Goal: Obtain resource: Download file/media

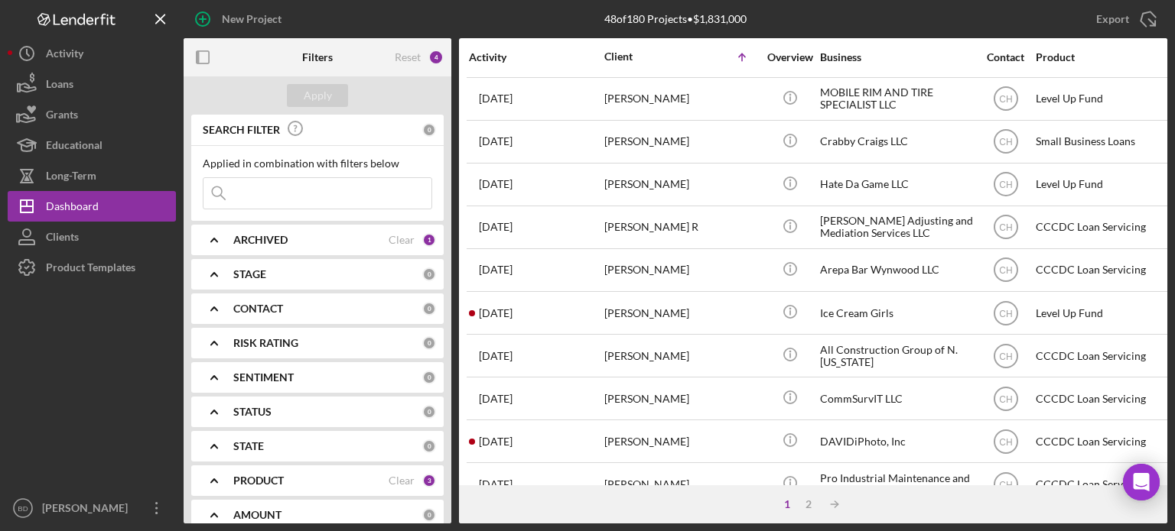
scroll to position [682, 0]
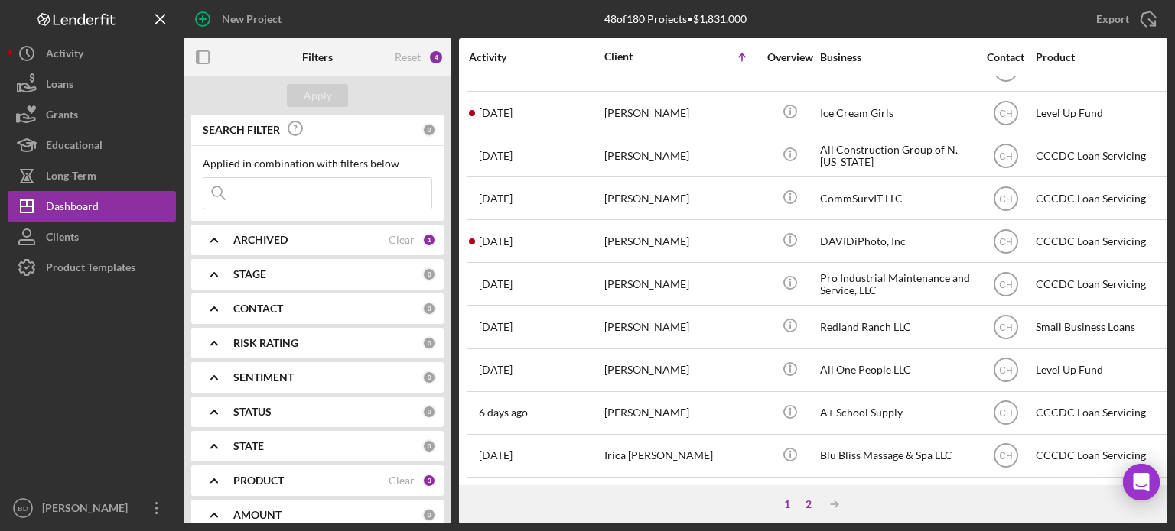
click at [809, 501] on div "2" at bounding box center [808, 505] width 21 height 12
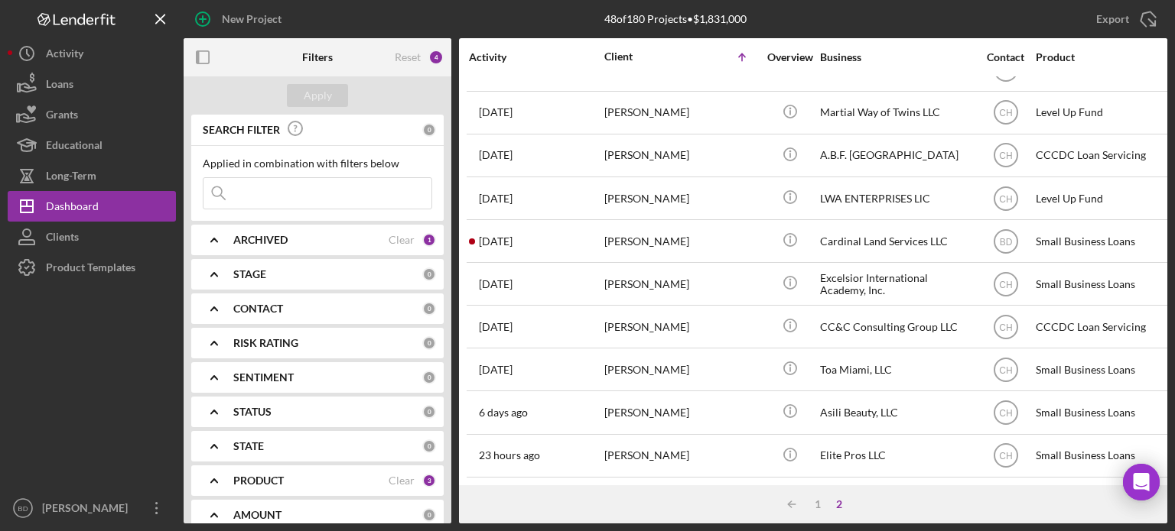
scroll to position [596, 0]
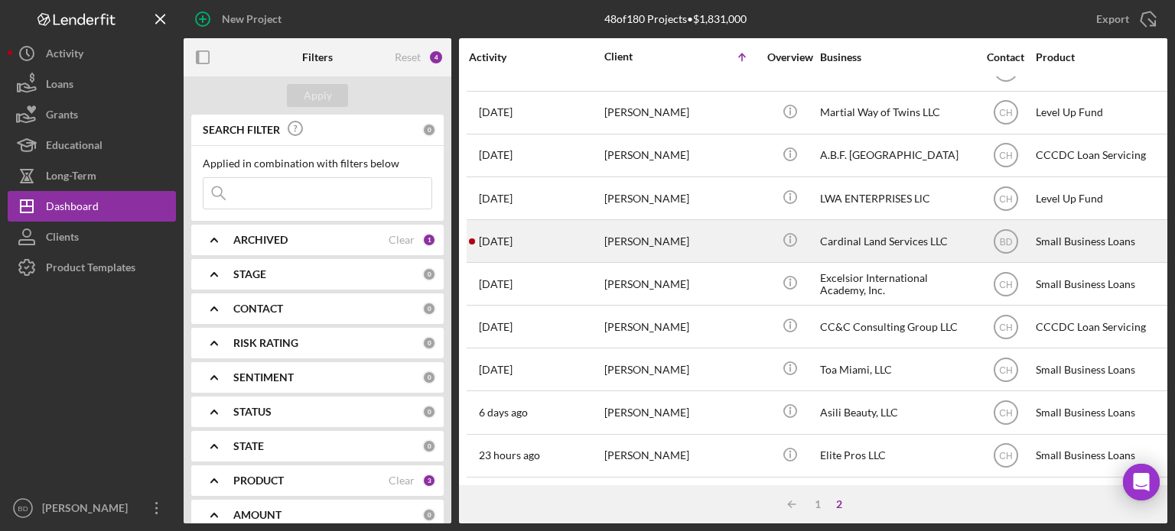
click at [713, 232] on div "[PERSON_NAME]" at bounding box center [680, 241] width 153 height 41
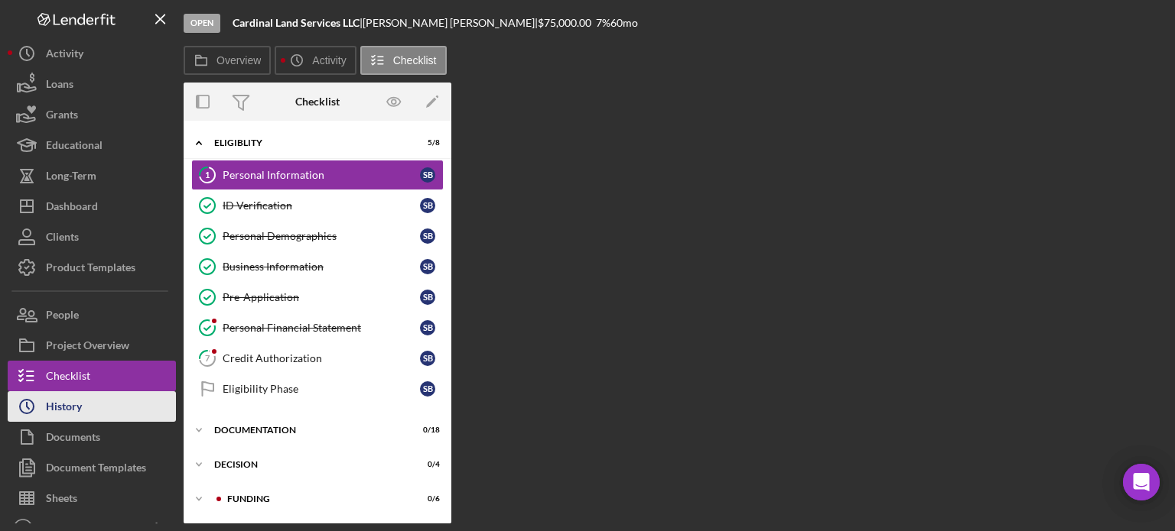
click at [60, 412] on div "History" at bounding box center [64, 409] width 36 height 34
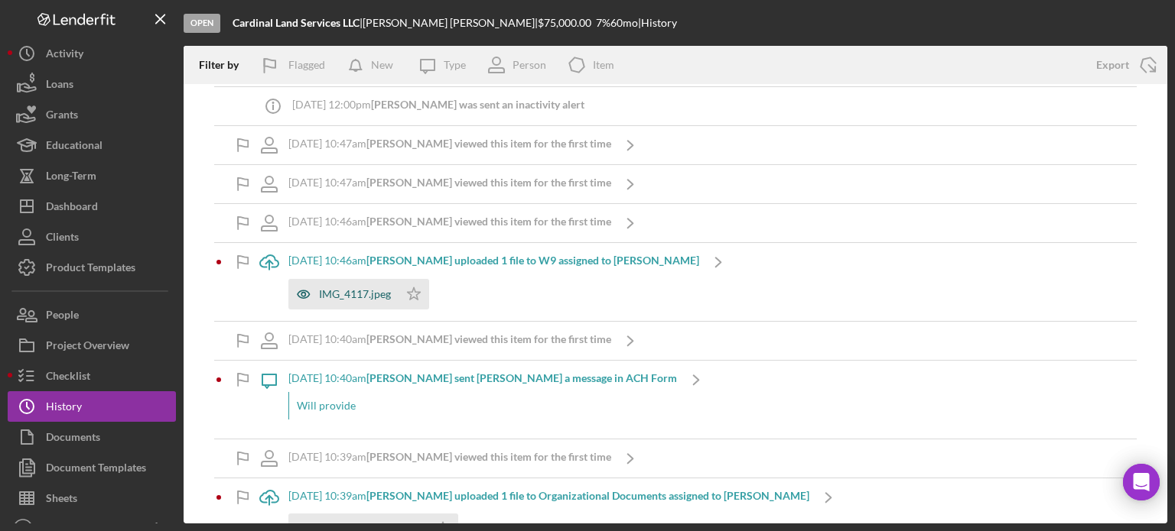
scroll to position [535, 0]
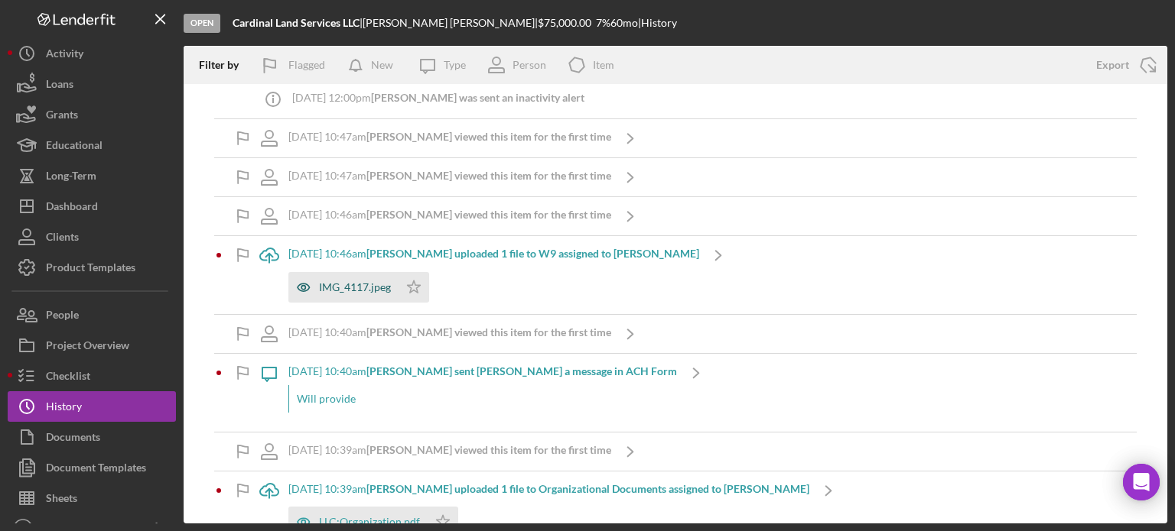
click at [300, 281] on icon "button" at bounding box center [303, 287] width 31 height 31
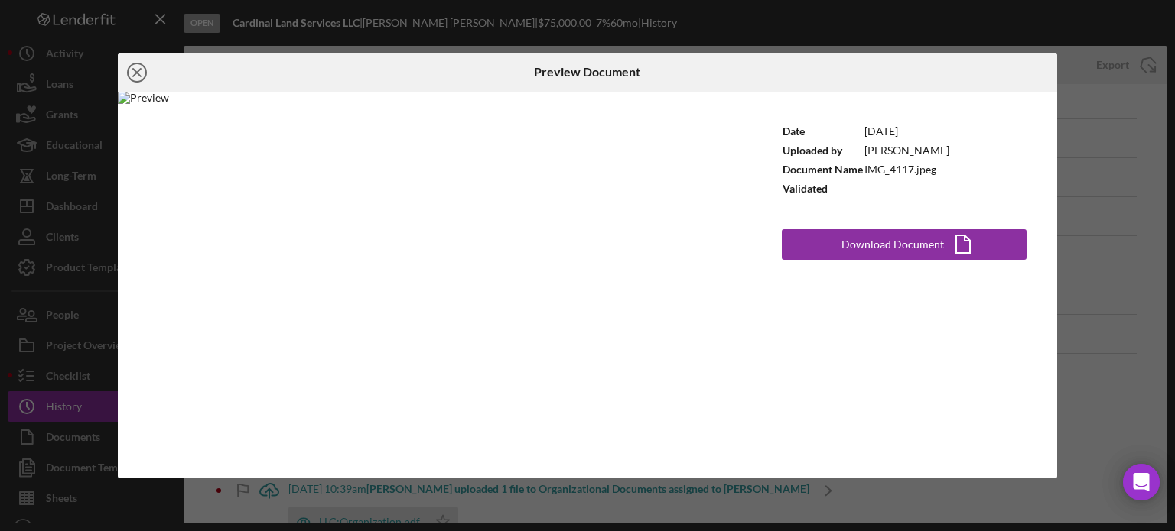
click at [138, 66] on icon "Icon/Close" at bounding box center [137, 73] width 38 height 38
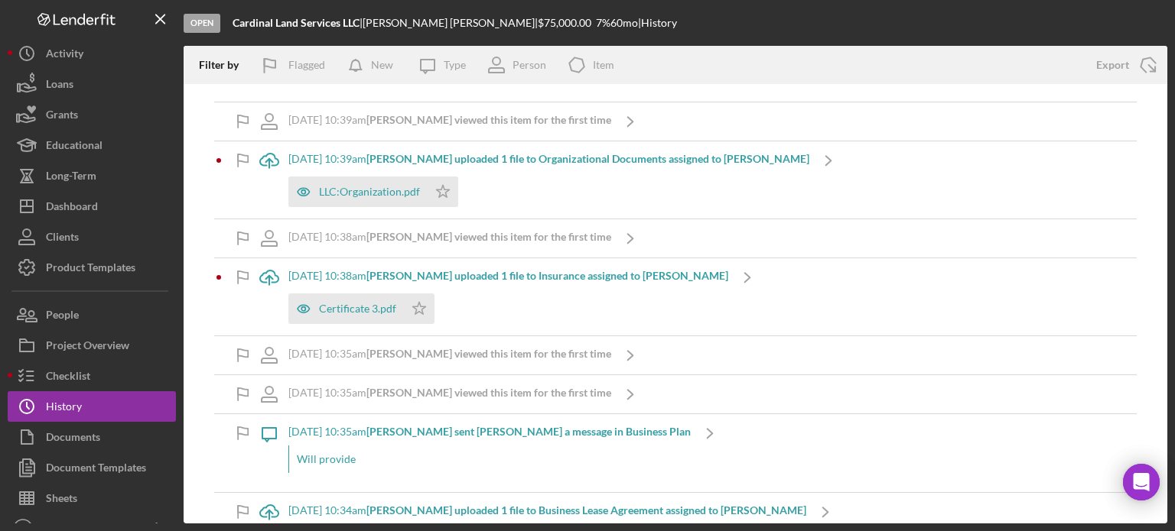
scroll to position [918, 0]
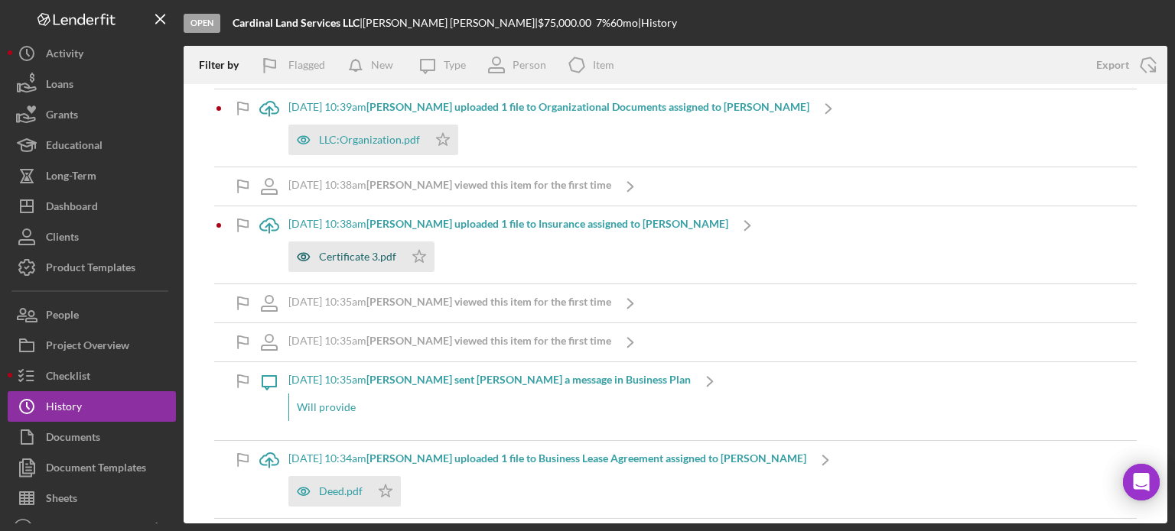
click at [301, 247] on icon "button" at bounding box center [303, 257] width 31 height 31
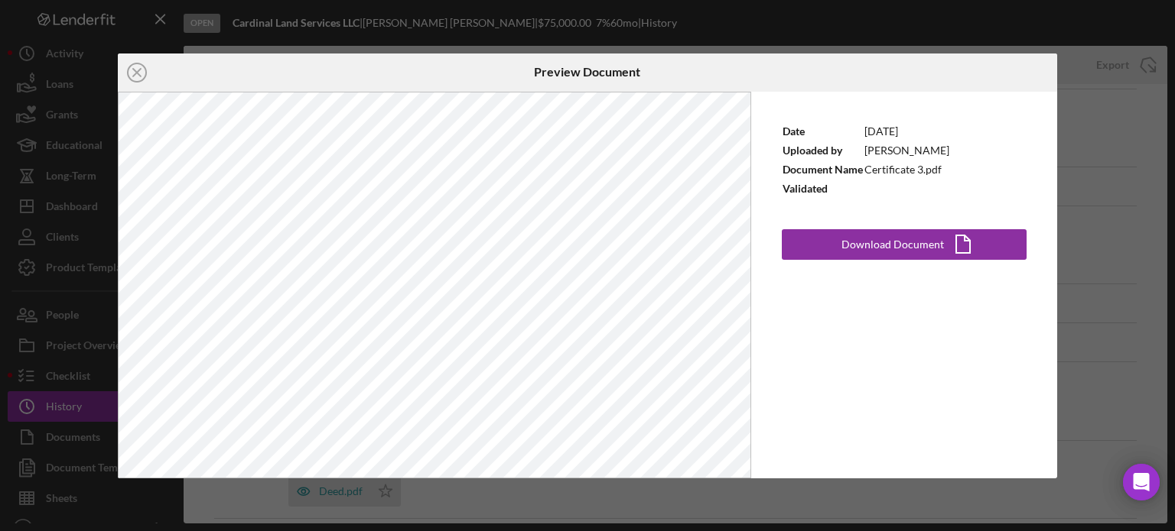
click at [1090, 164] on div "Icon/Close Preview Document Date [DATE] Uploaded by [PERSON_NAME] Document Name…" at bounding box center [587, 265] width 1175 height 531
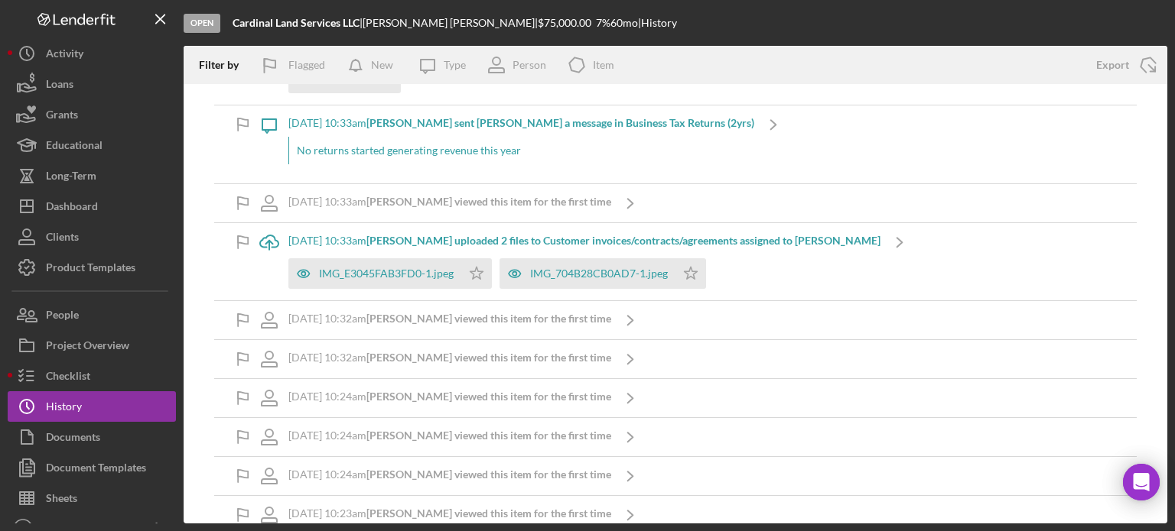
scroll to position [1376, 0]
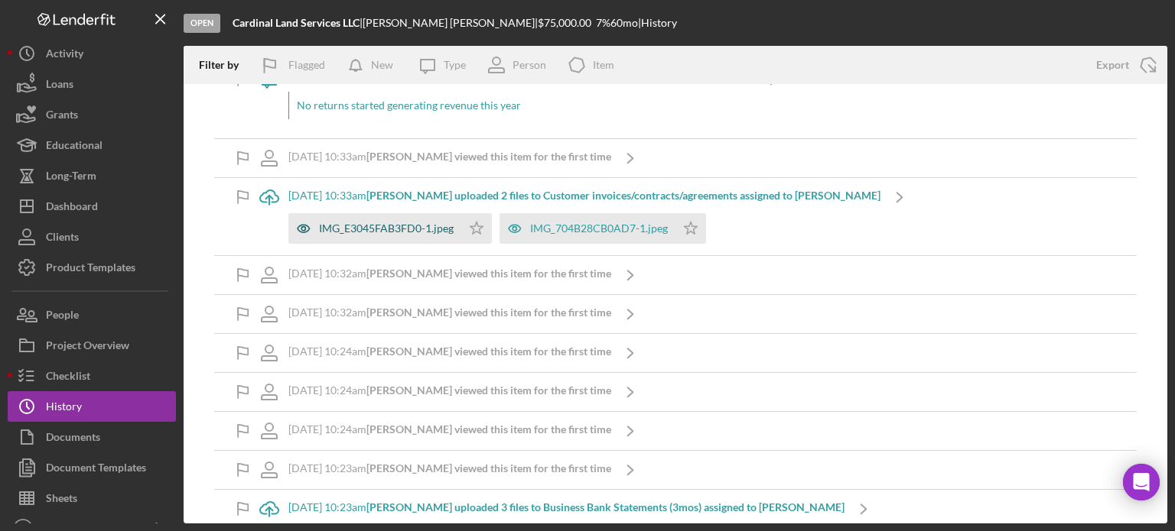
click at [307, 222] on icon "button" at bounding box center [303, 228] width 31 height 31
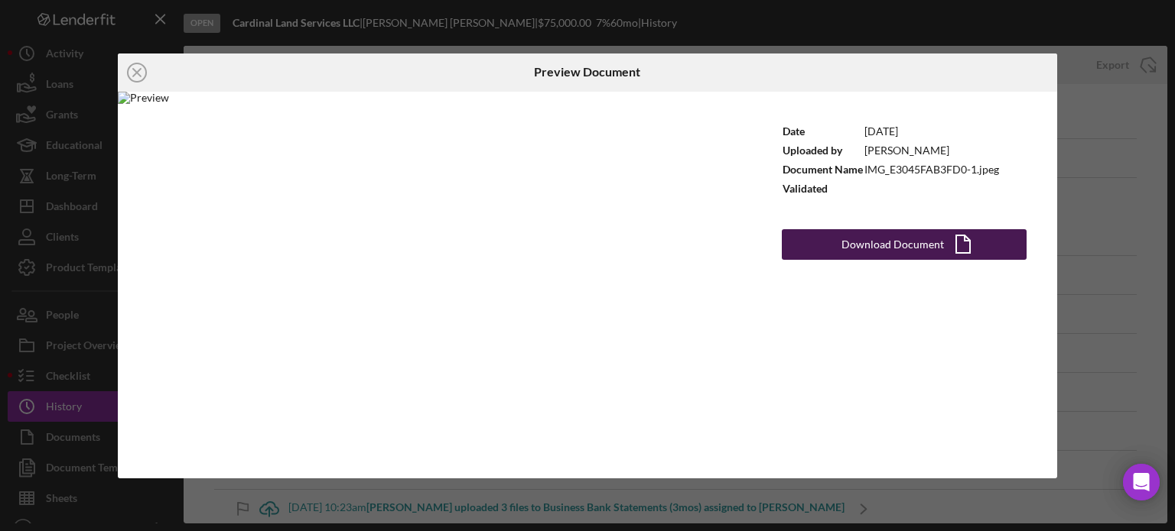
click at [873, 236] on div "Download Document" at bounding box center [892, 244] width 102 height 31
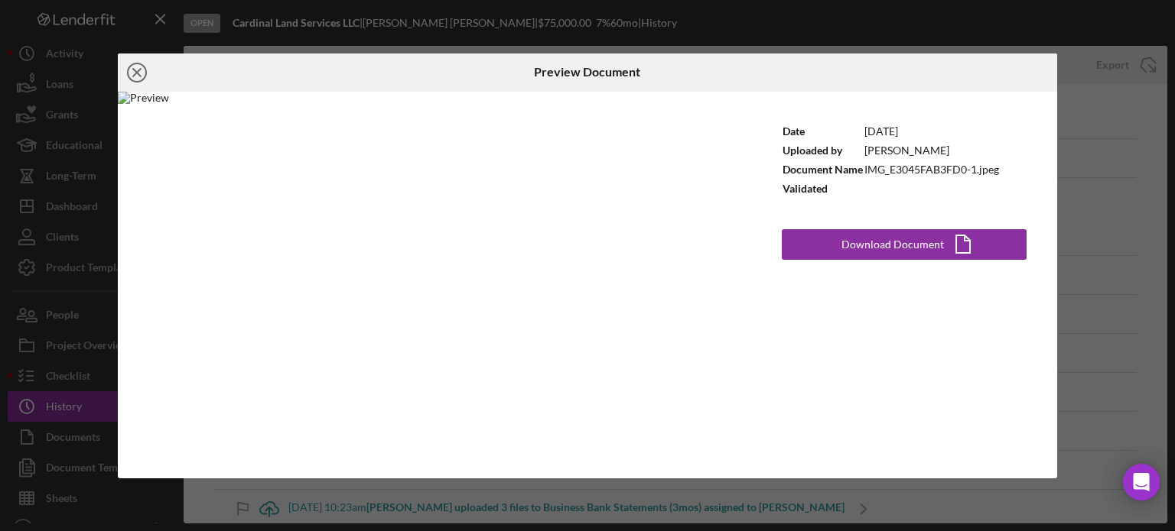
click at [132, 70] on icon "Icon/Close" at bounding box center [137, 73] width 38 height 38
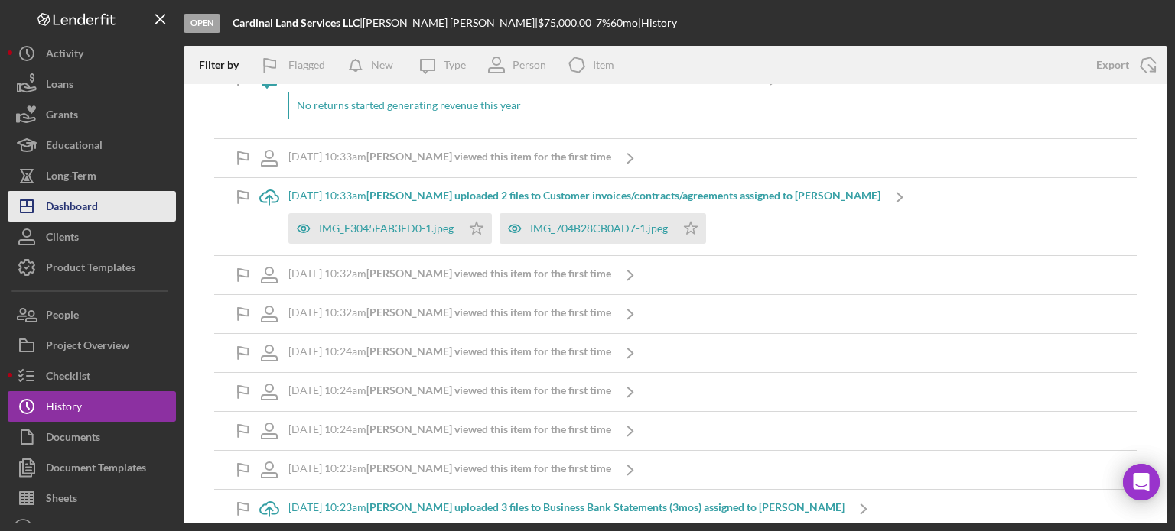
click at [74, 213] on div "Dashboard" at bounding box center [72, 208] width 52 height 34
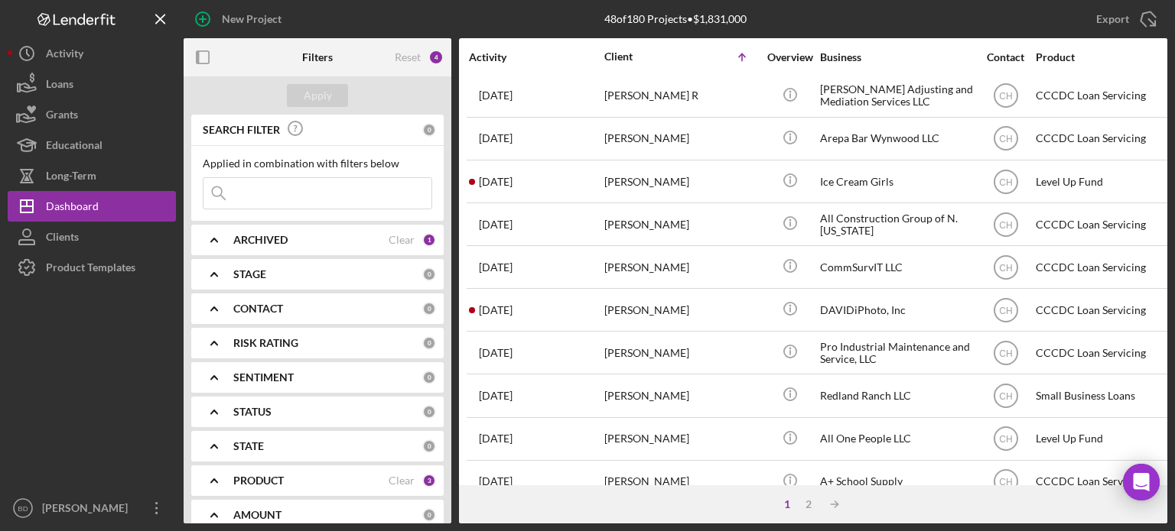
scroll to position [682, 0]
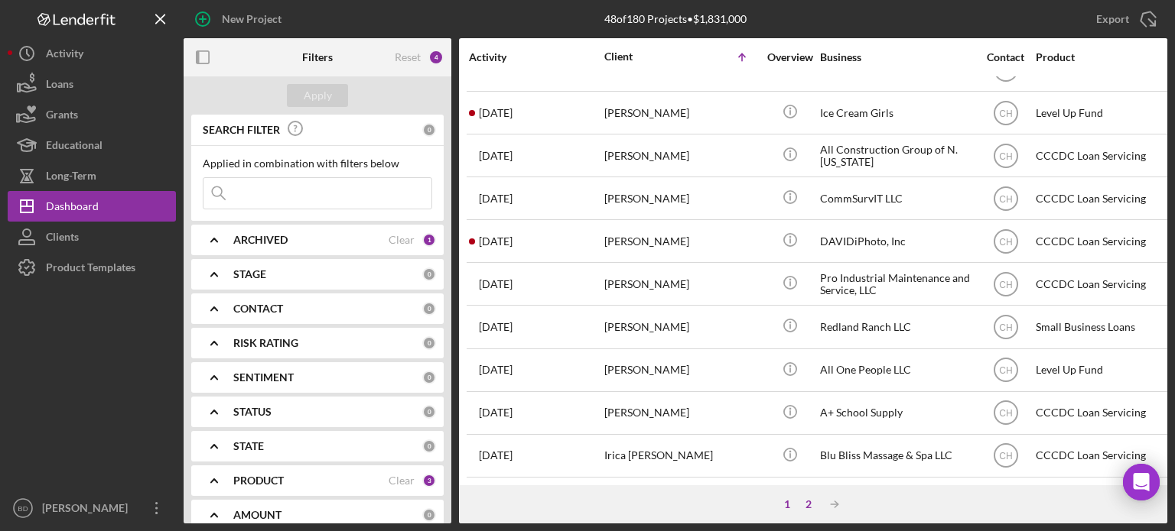
click at [809, 500] on div "2" at bounding box center [808, 505] width 21 height 12
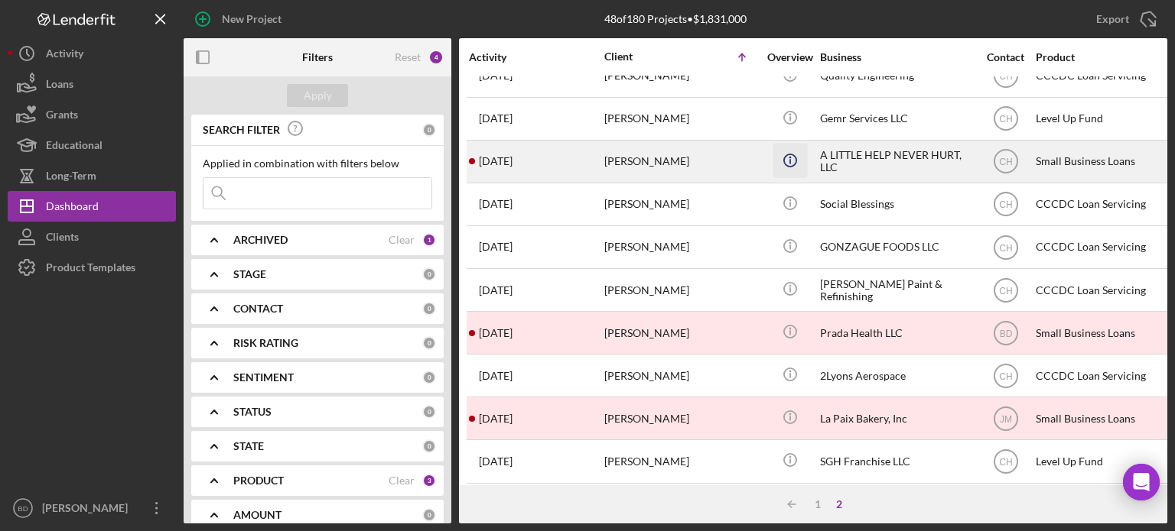
scroll to position [0, 0]
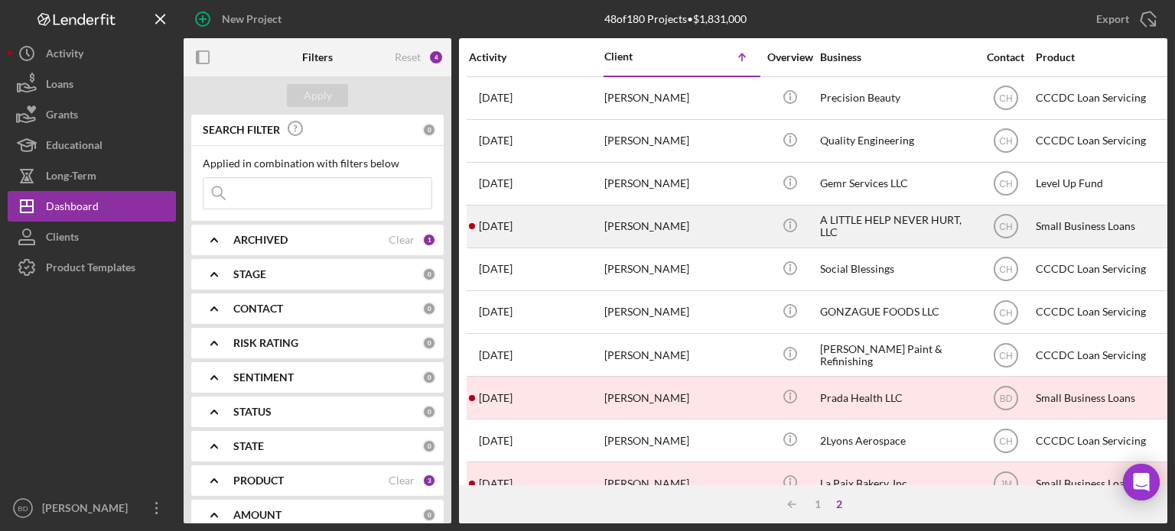
click at [692, 229] on div "[PERSON_NAME]" at bounding box center [680, 226] width 153 height 41
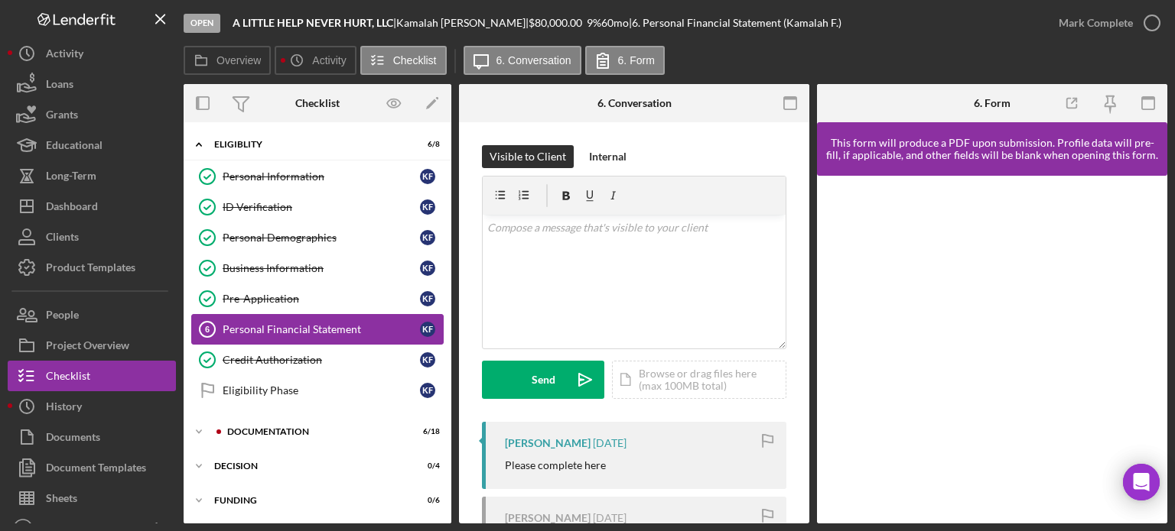
scroll to position [3, 0]
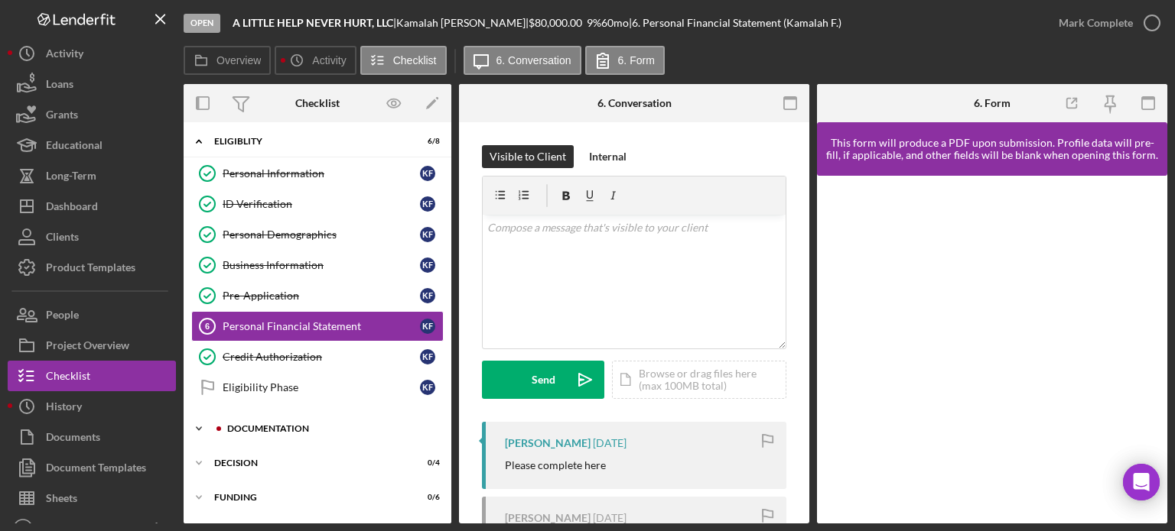
click at [250, 421] on div "Icon/Expander Documentation 6 / 18" at bounding box center [318, 429] width 268 height 31
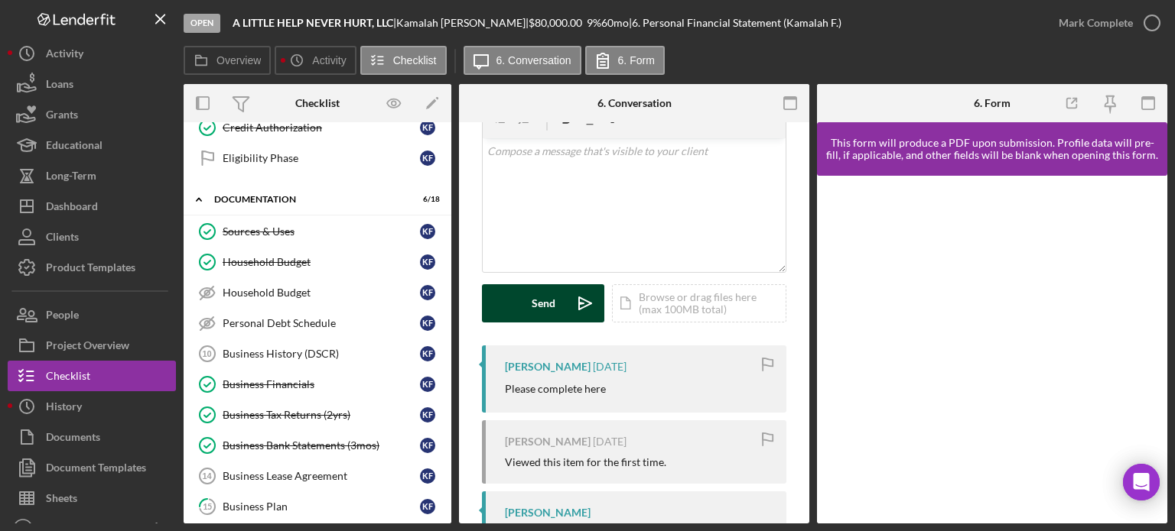
scroll to position [12, 0]
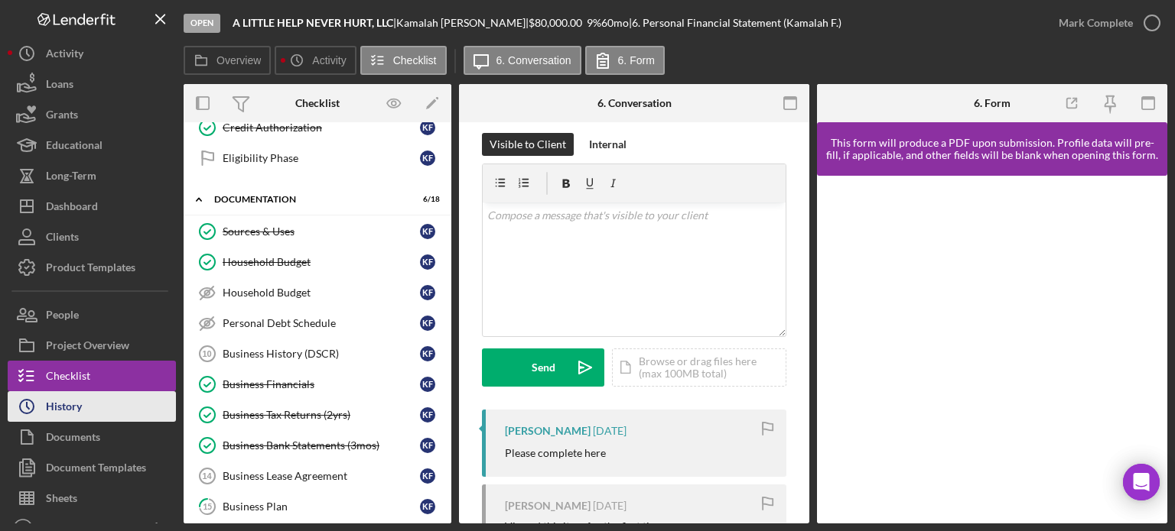
click at [92, 410] on button "Icon/History History" at bounding box center [92, 407] width 168 height 31
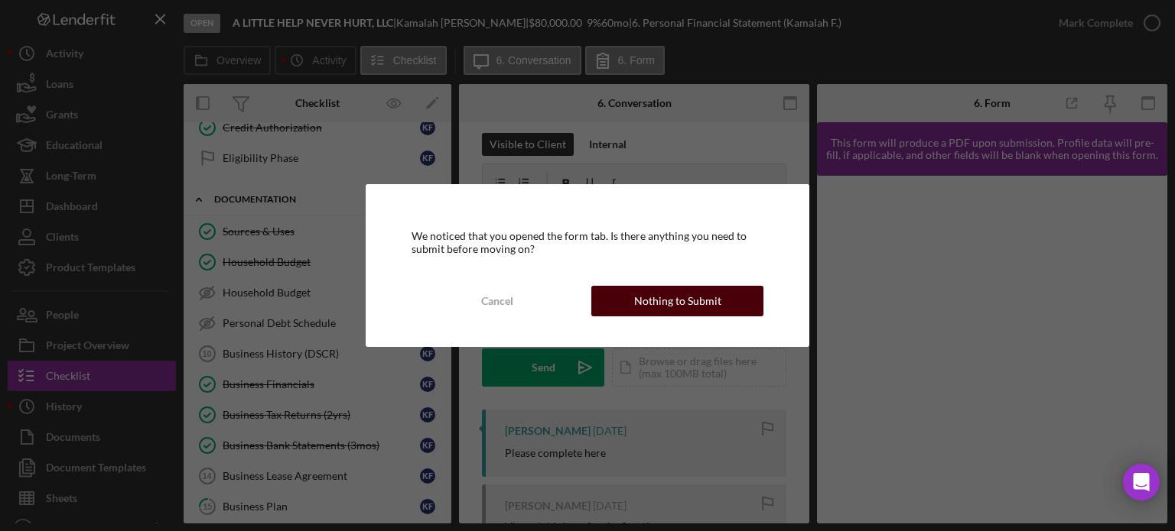
click at [679, 296] on div "Nothing to Submit" at bounding box center [677, 301] width 87 height 31
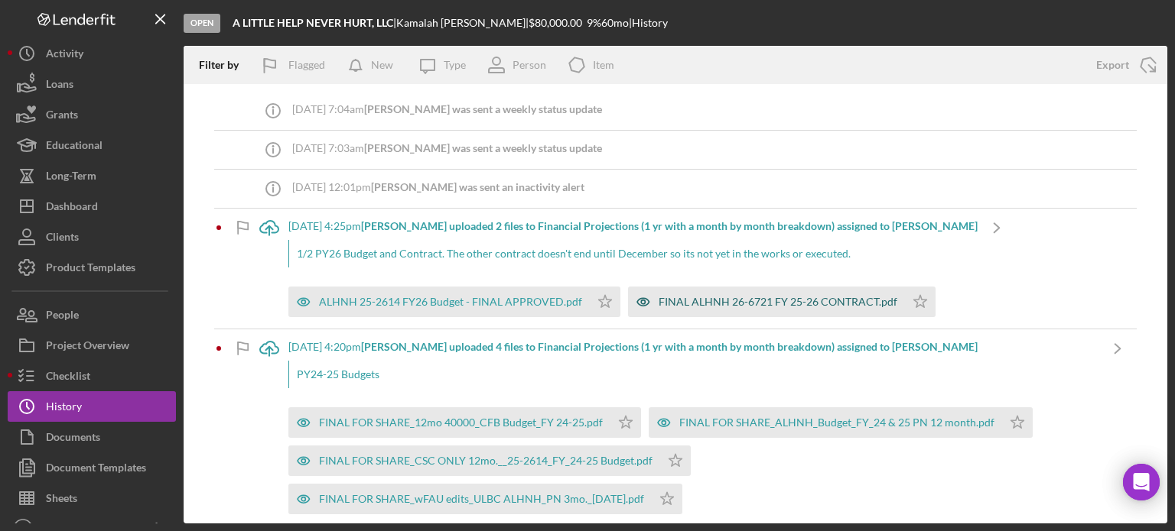
click at [635, 297] on icon "button" at bounding box center [643, 302] width 31 height 31
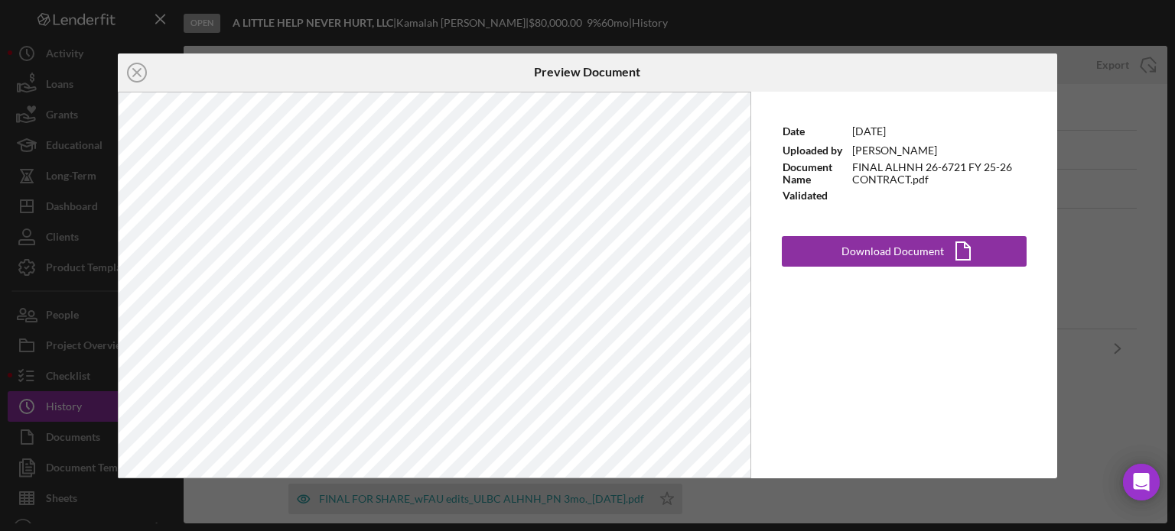
click at [1158, 239] on div "Icon/Close Preview Document Date [DATE] Uploaded by [PERSON_NAME] Document Name…" at bounding box center [587, 265] width 1175 height 531
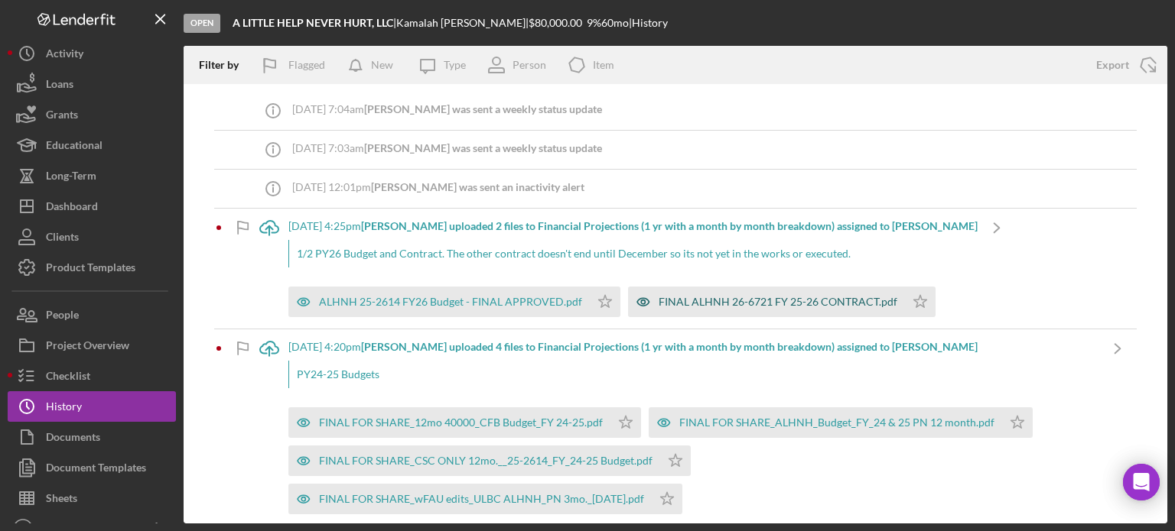
click at [641, 296] on icon "button" at bounding box center [643, 302] width 31 height 31
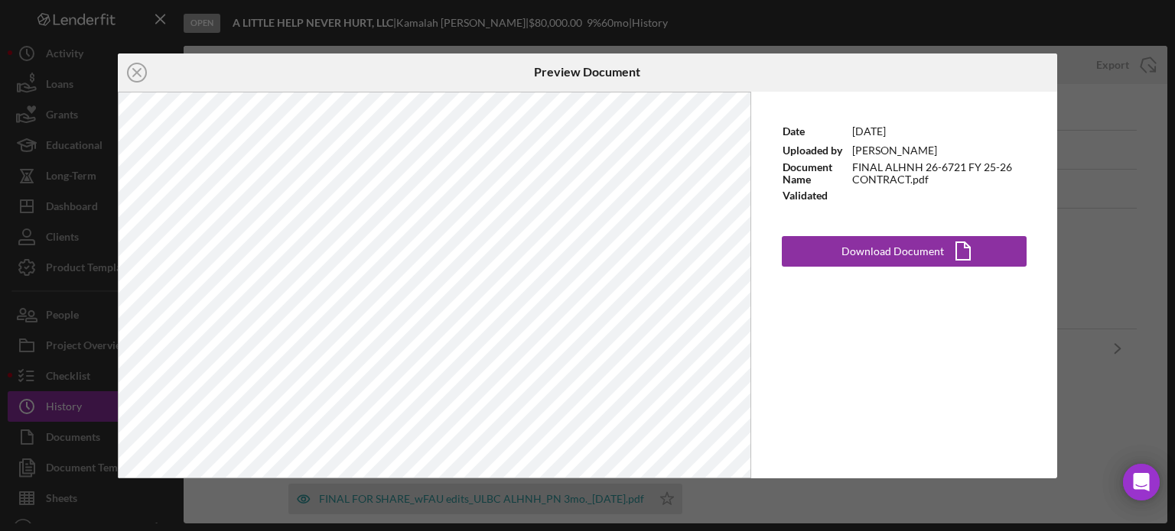
click at [1124, 193] on div "Icon/Close Preview Document Date [DATE] Uploaded by [PERSON_NAME] Document Name…" at bounding box center [587, 265] width 1175 height 531
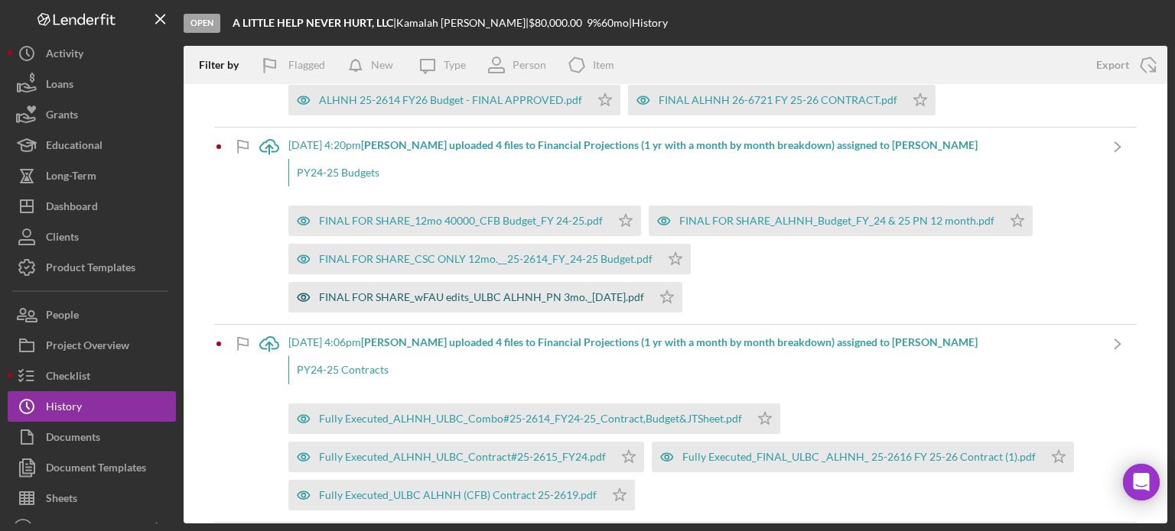
scroll to position [229, 0]
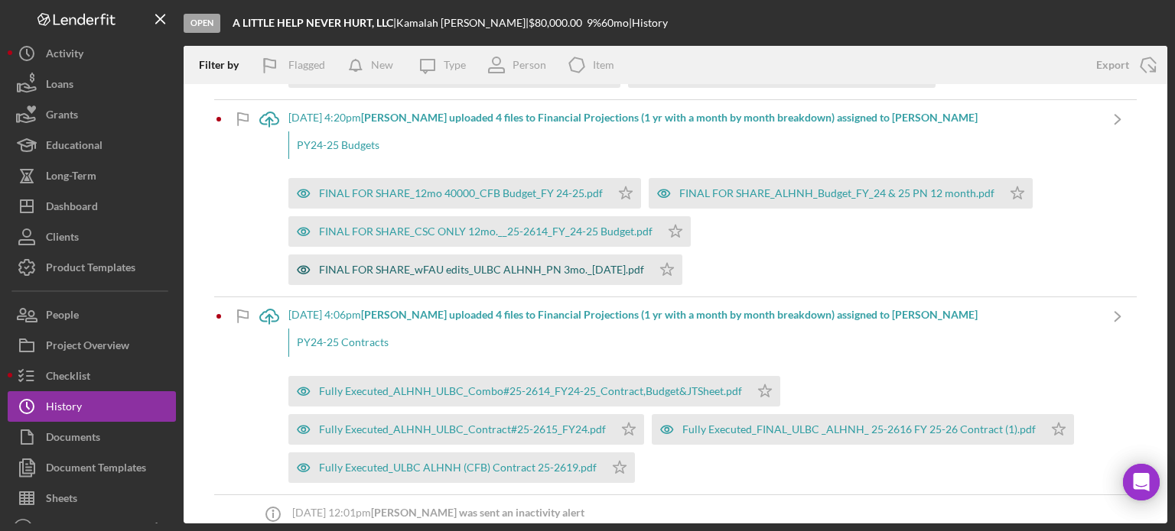
click at [300, 265] on icon "button" at bounding box center [303, 270] width 31 height 31
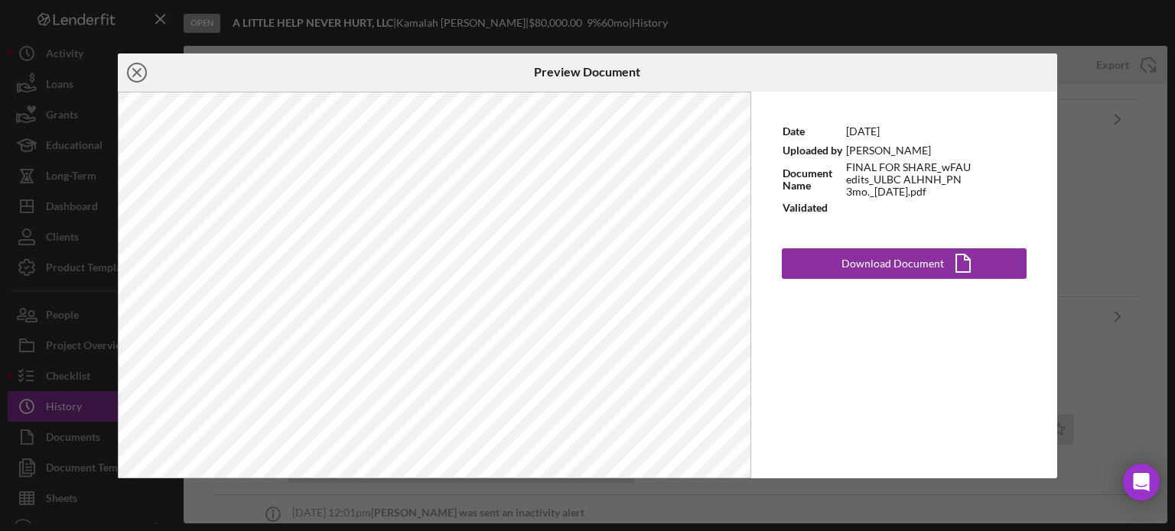
click at [134, 62] on icon "Icon/Close" at bounding box center [137, 73] width 38 height 38
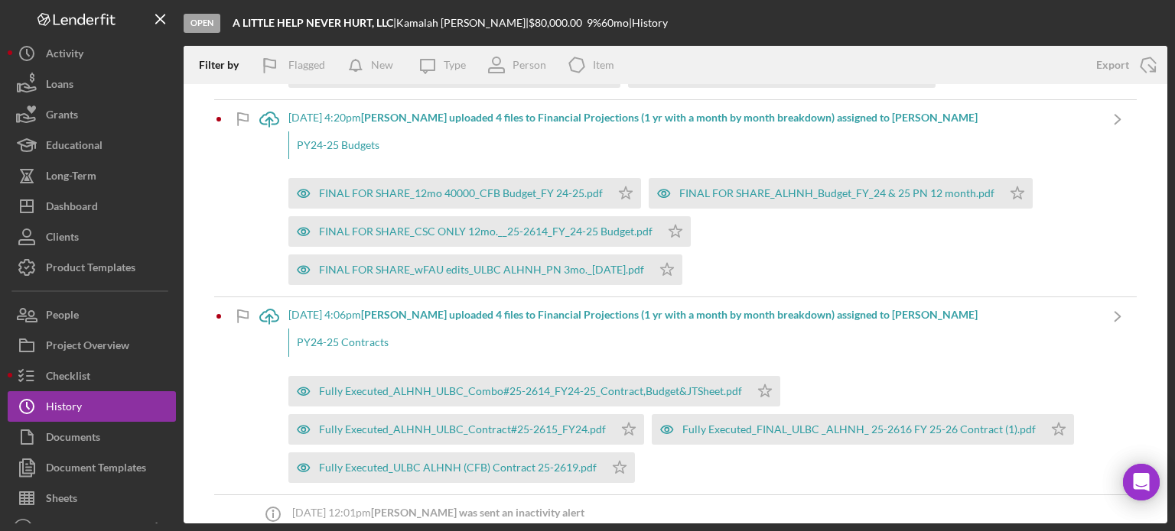
click at [583, 316] on b "[PERSON_NAME] uploaded 4 files to Financial Projections (1 yr with a month by m…" at bounding box center [669, 314] width 616 height 13
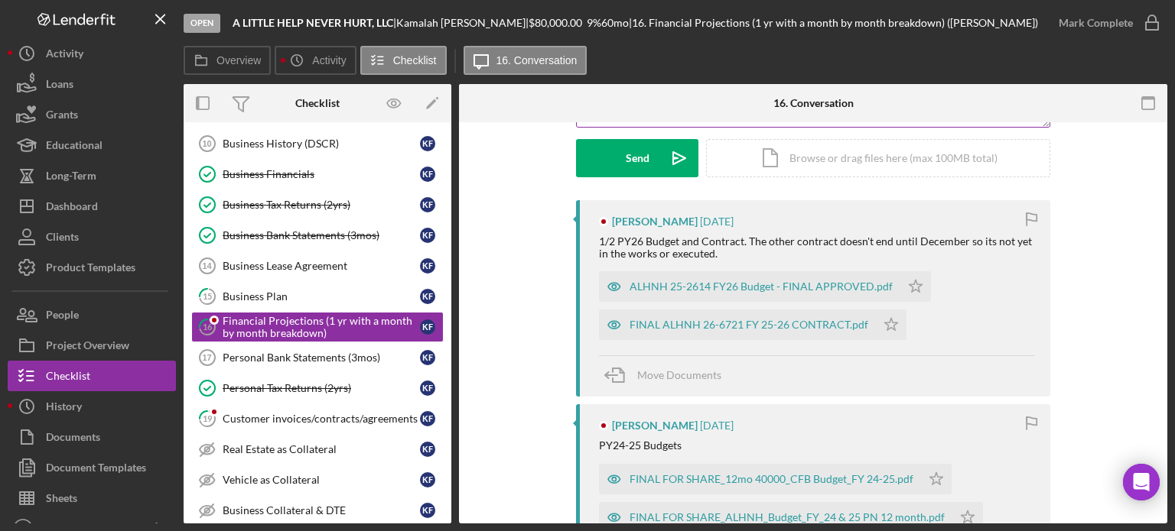
scroll to position [229, 0]
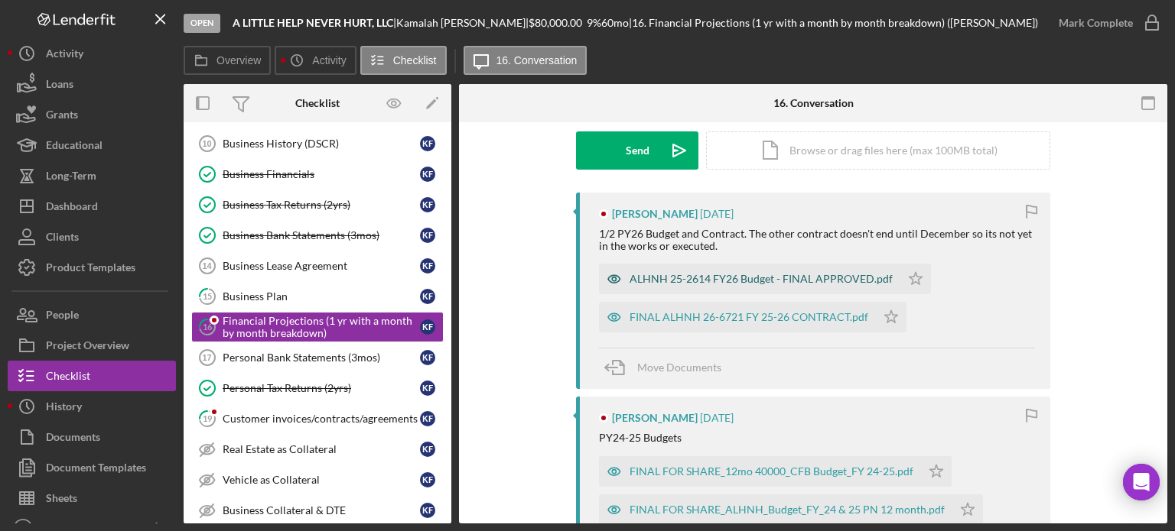
click at [612, 278] on icon "button" at bounding box center [614, 279] width 31 height 31
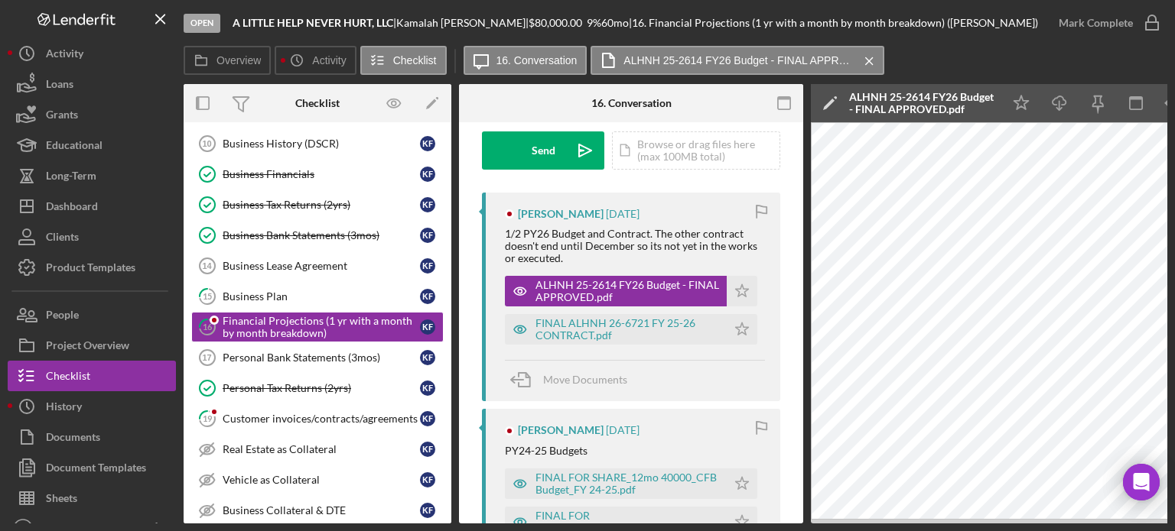
drag, startPoint x: 1046, startPoint y: 525, endPoint x: 1074, endPoint y: 521, distance: 27.9
click at [300, 345] on div "Open A LITTLE HELP NEVER HURT, LLC | [PERSON_NAME] | $80,000.00 9 % 60 mo | 16.…" at bounding box center [587, 265] width 1175 height 531
click at [1165, 109] on icon "button" at bounding box center [1174, 103] width 34 height 34
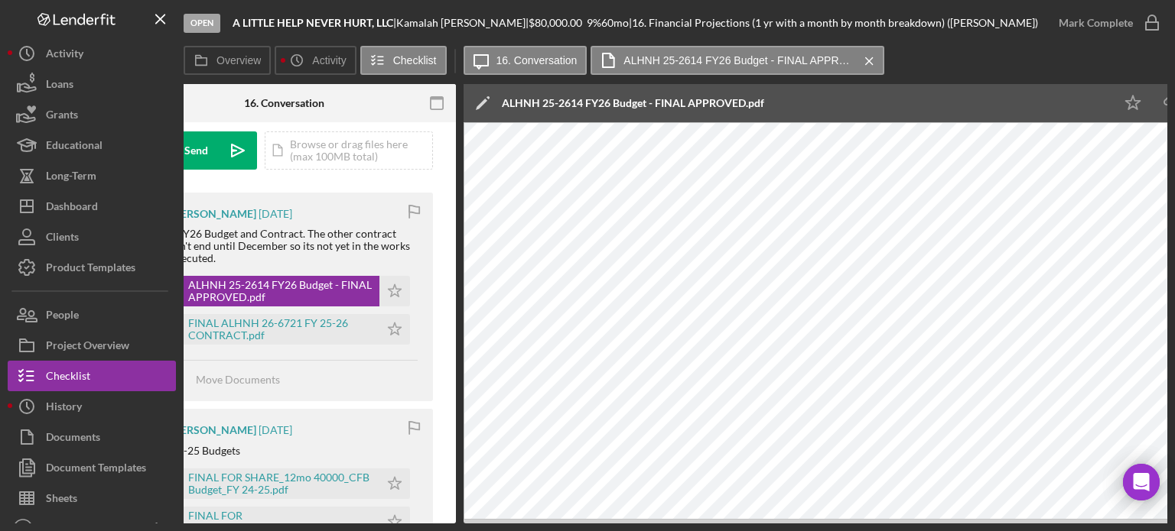
scroll to position [0, 364]
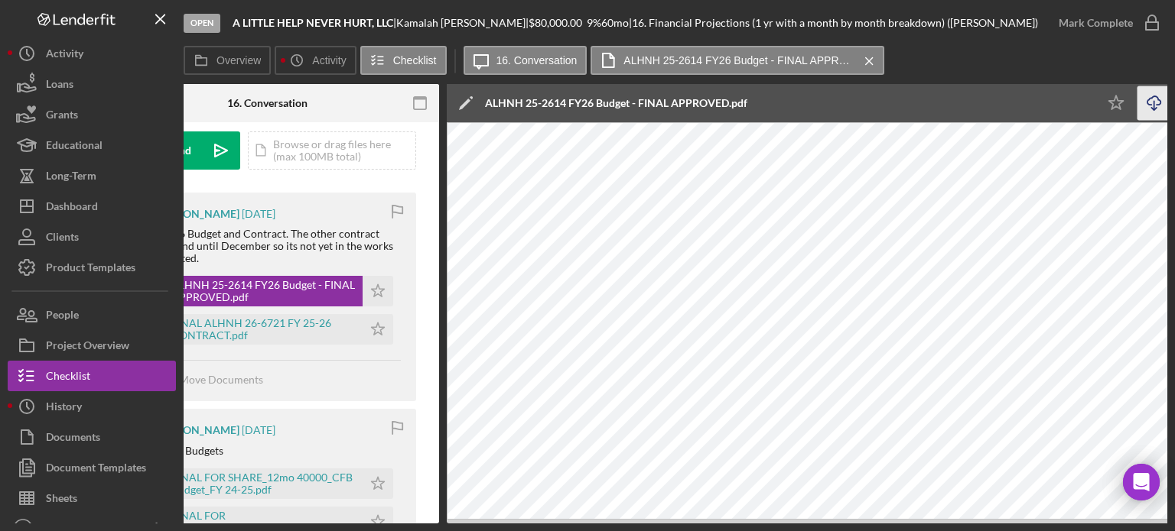
click at [1160, 109] on icon "Icon/Download" at bounding box center [1154, 103] width 34 height 34
click at [434, 524] on div "Open A LITTLE HELP NEVER HURT, LLC | [PERSON_NAME] | $80,000.00 9 % 60 mo | 16.…" at bounding box center [587, 265] width 1175 height 531
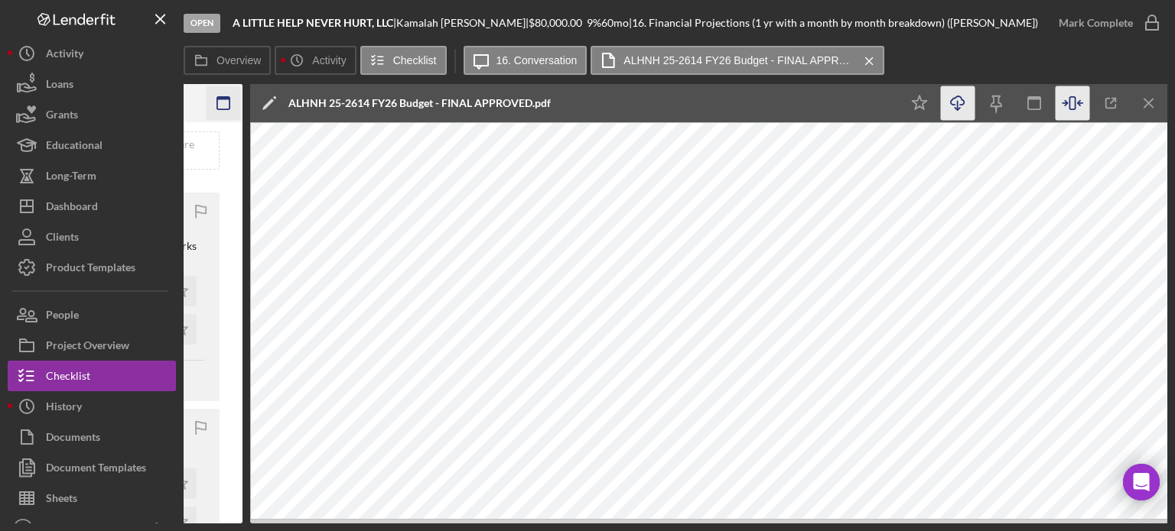
click at [1139, 100] on icon "Icon/Menu Close" at bounding box center [1149, 103] width 34 height 34
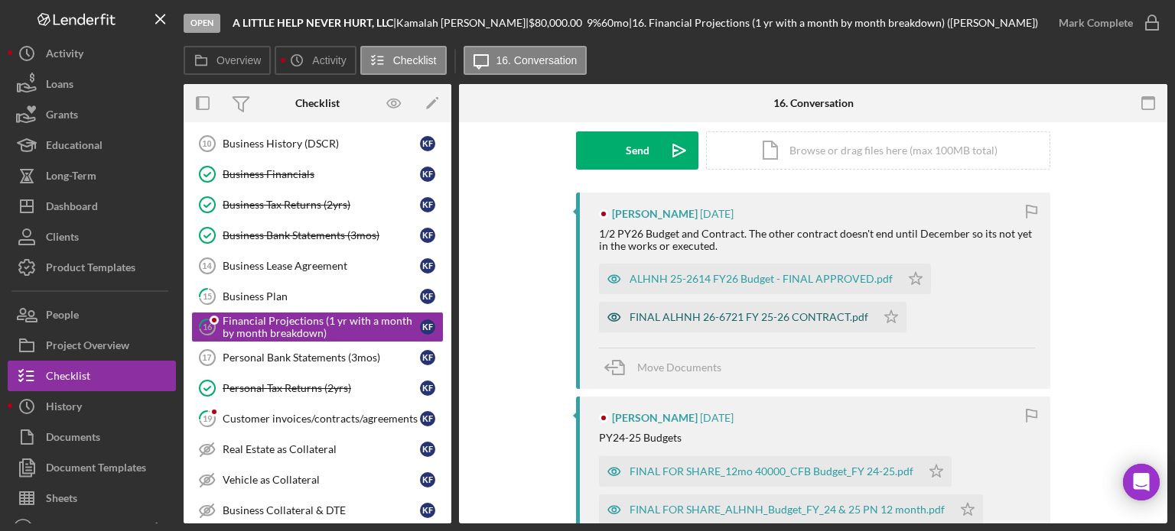
click at [612, 310] on icon "button" at bounding box center [614, 317] width 31 height 31
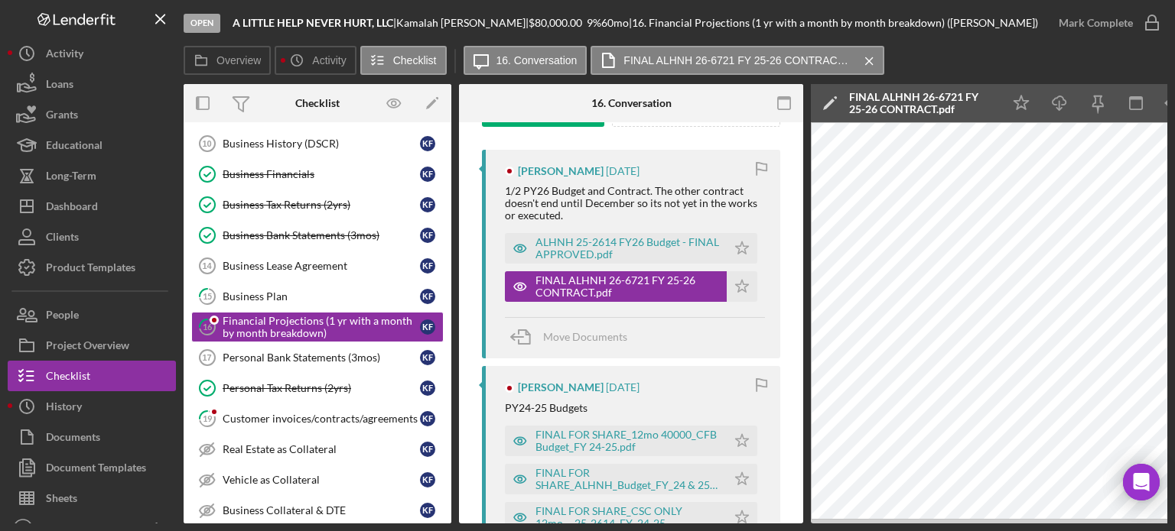
scroll to position [306, 0]
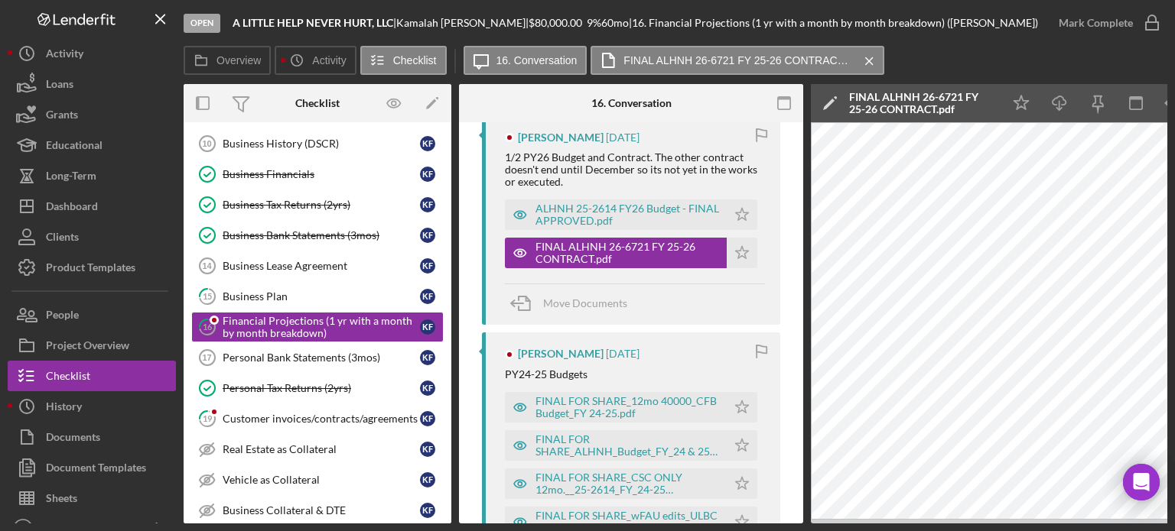
drag, startPoint x: 856, startPoint y: 525, endPoint x: 952, endPoint y: 532, distance: 95.8
click at [952, 531] on html "Open A LITTLE HELP NEVER HURT, LLC | [PERSON_NAME] | $80,000.00 9 % 60 mo | 16.…" at bounding box center [587, 265] width 1175 height 531
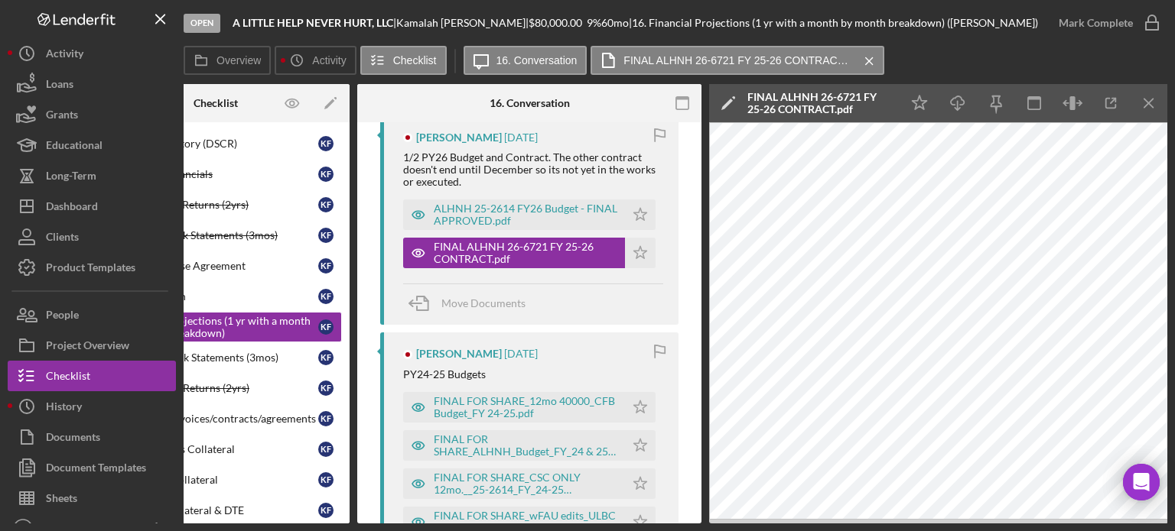
scroll to position [382, 0]
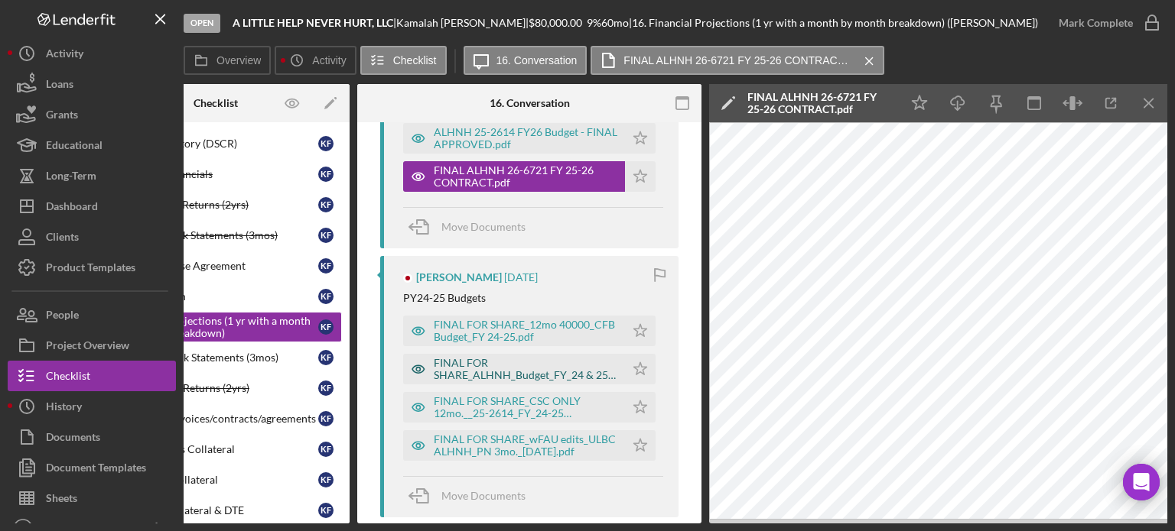
click at [421, 143] on icon "button" at bounding box center [418, 139] width 12 height 8
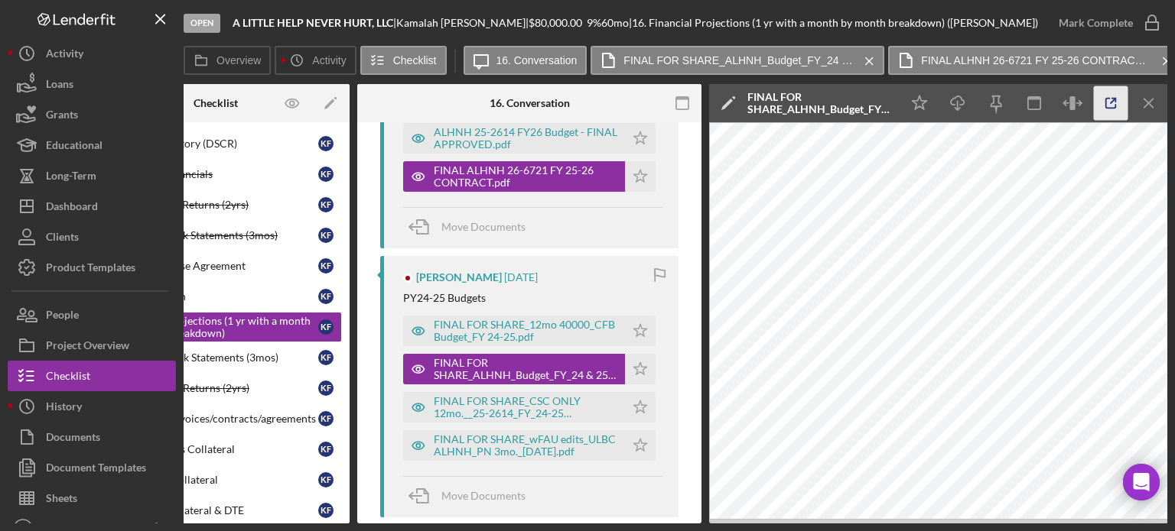
click at [1117, 103] on icon "button" at bounding box center [1111, 103] width 34 height 34
click at [456, 403] on div "FINAL FOR SHARE_CSC ONLY 12mo.__25-2614_FY_24-25 Budget.pdf" at bounding box center [526, 407] width 184 height 24
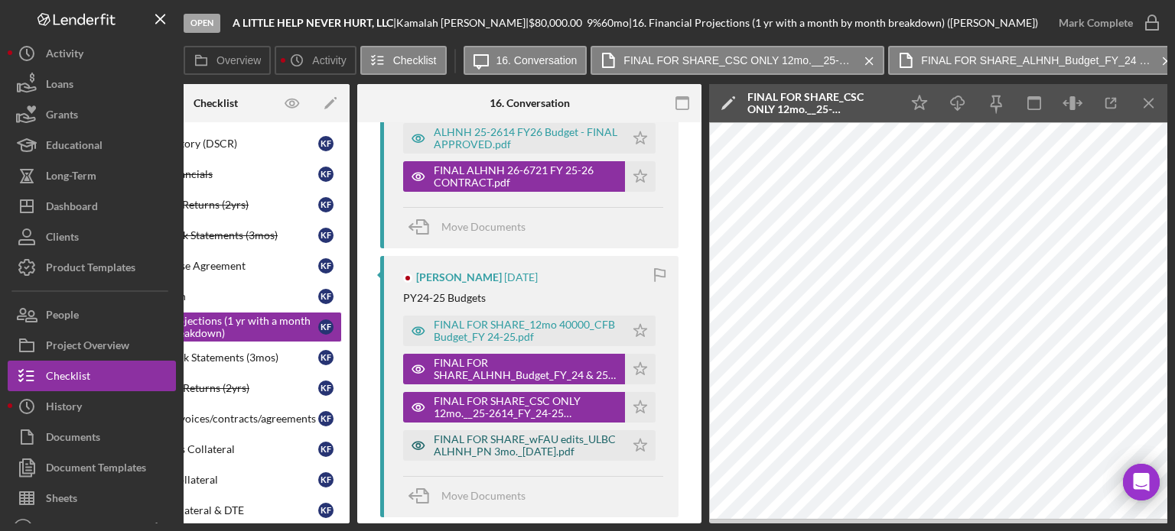
click at [496, 446] on div "FINAL FOR SHARE_wFAU edits_ULBC ALHNH_PN 3mo._[DATE].pdf" at bounding box center [526, 446] width 184 height 24
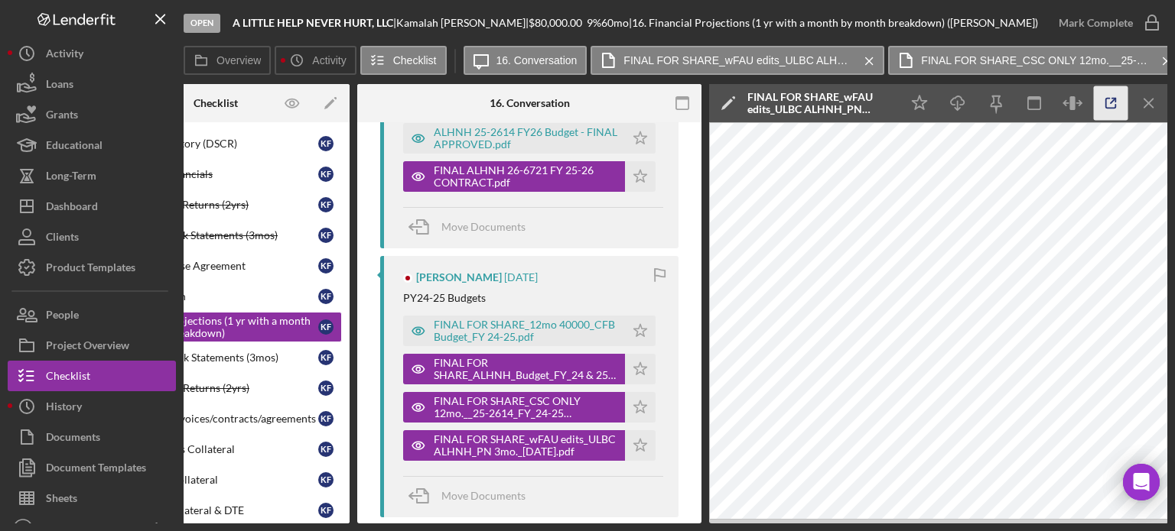
click at [1112, 102] on line "button" at bounding box center [1112, 101] width 5 height 5
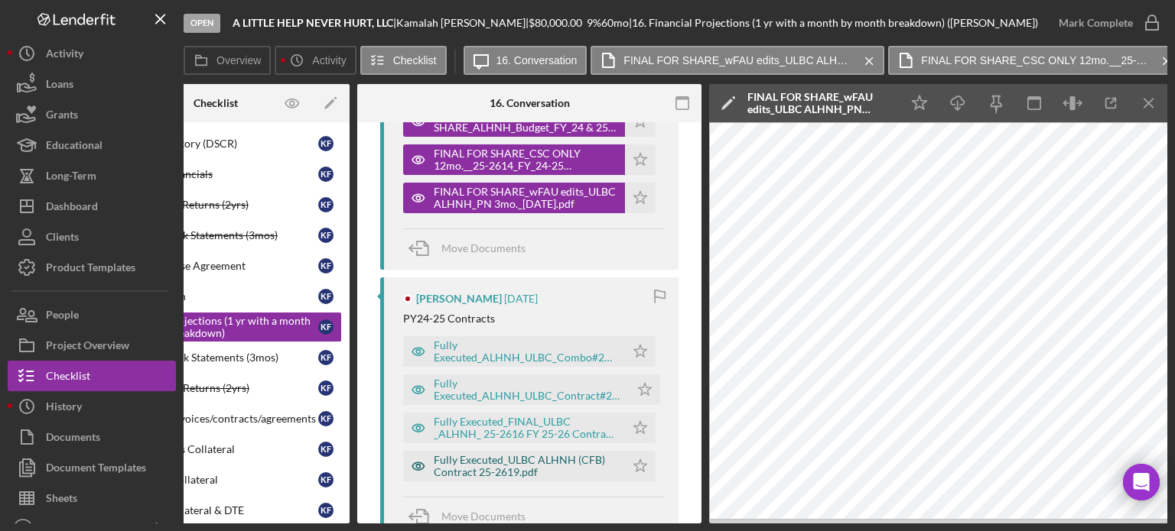
scroll to position [688, 0]
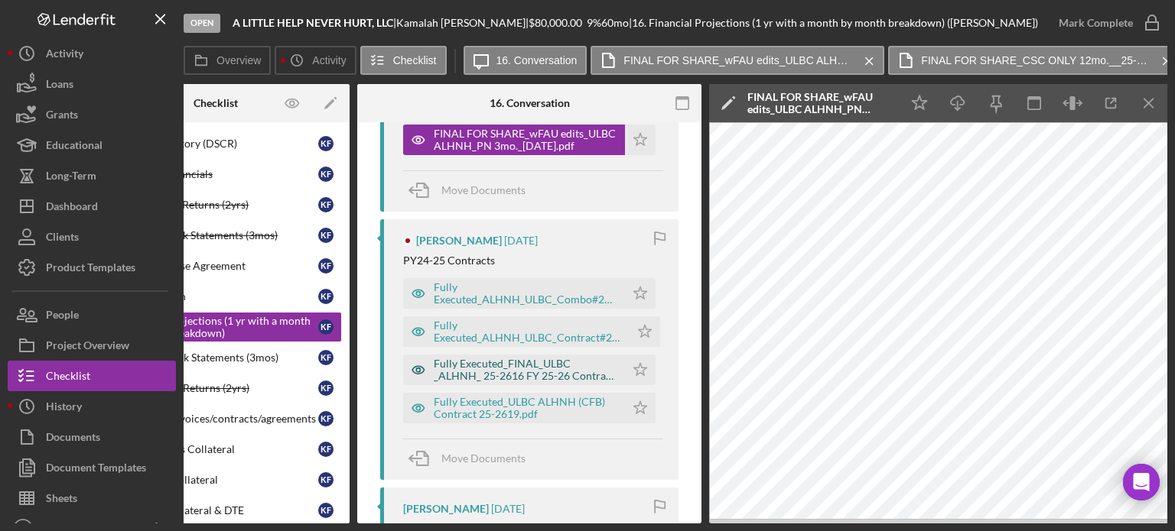
click at [425, 367] on icon "button" at bounding box center [418, 370] width 31 height 31
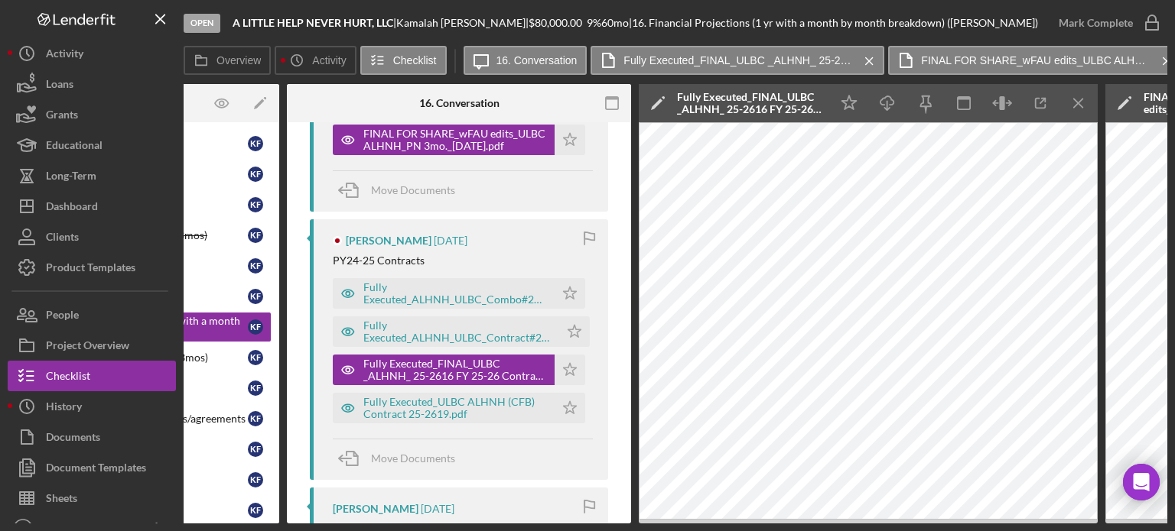
scroll to position [0, 0]
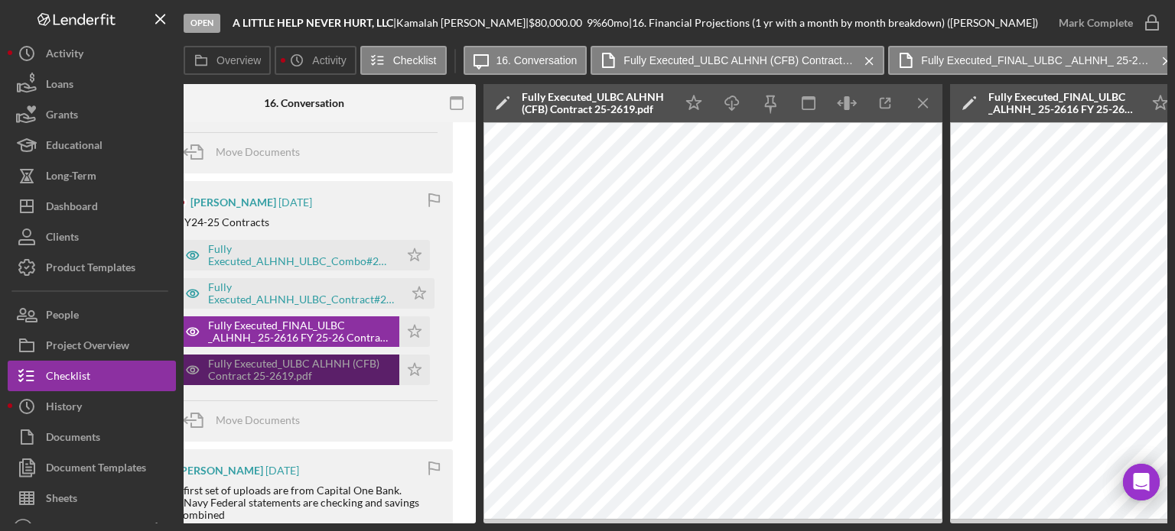
scroll to position [688, 0]
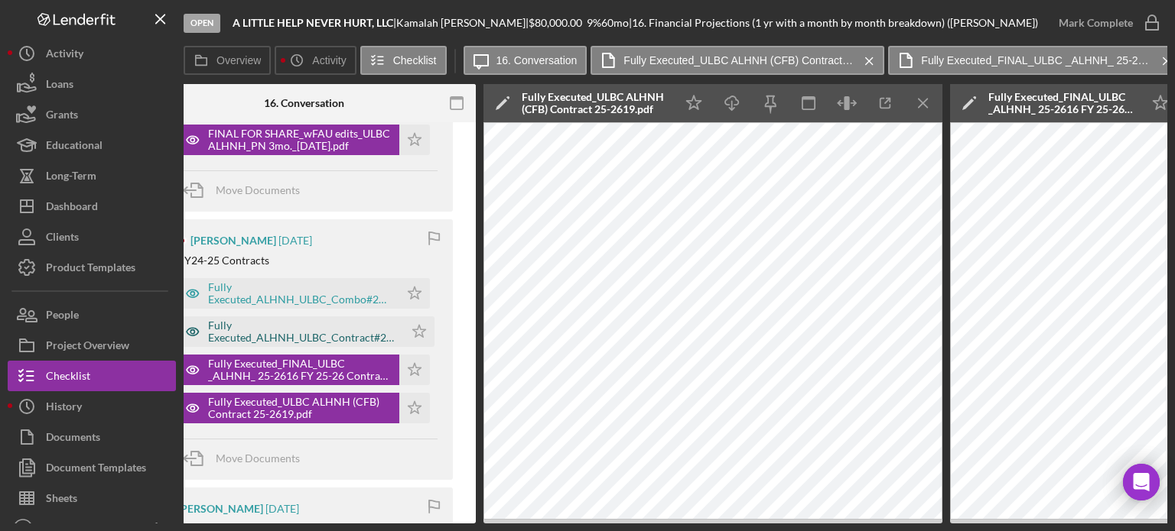
click at [293, 331] on div "Fully Executed_ALHNH_ULBC_Contract#25-2615_FY24.pdf" at bounding box center [302, 332] width 188 height 24
